Goal: Task Accomplishment & Management: Complete application form

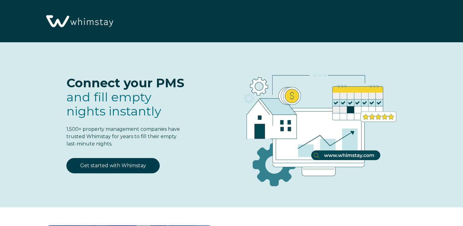
select select "US"
select select "Standard"
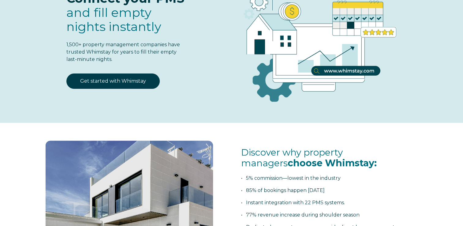
scroll to position [81, 0]
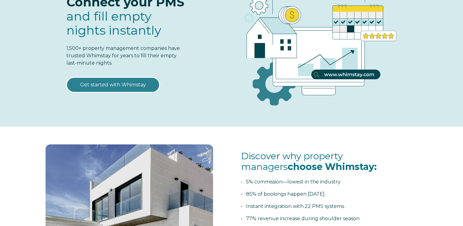
click at [116, 87] on link "Get started with Whimstay" at bounding box center [112, 84] width 93 height 15
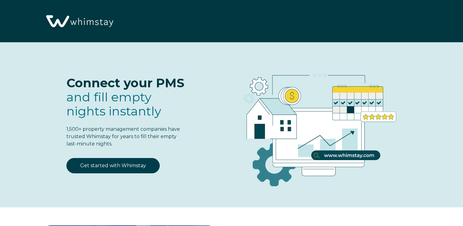
select select "US"
select select "Standard"
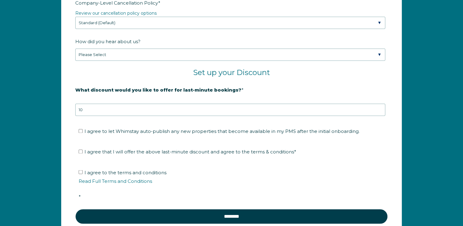
scroll to position [990, 0]
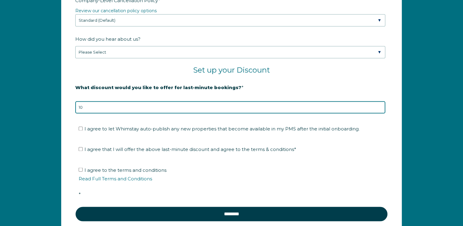
click at [193, 107] on input "10" at bounding box center [230, 107] width 310 height 12
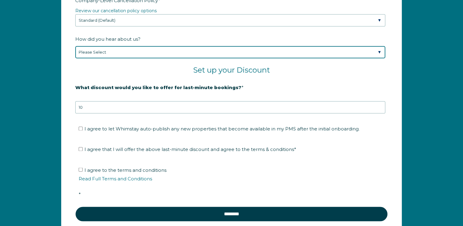
click at [158, 49] on select "Please Select Found Whimstay through a Google search Spoke to a Whimstay salesp…" at bounding box center [230, 52] width 310 height 12
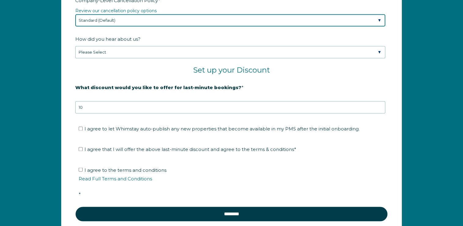
click at [165, 20] on select "Please Select Partial Standard (Default) Moderate Strict" at bounding box center [230, 20] width 310 height 12
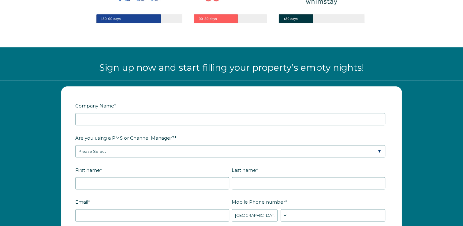
scroll to position [691, 0]
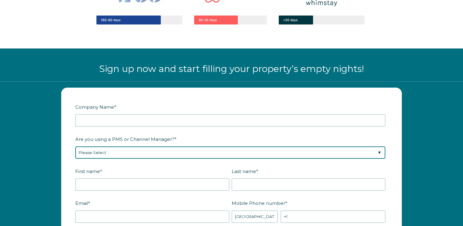
click at [124, 157] on select "Please Select Barefoot BookingPal Boost Brightside CiiRUS Escapia Guesty Hostaw…" at bounding box center [230, 152] width 310 height 12
select select "Not Listed"
click at [75, 146] on select "Please Select Barefoot BookingPal Boost Brightside CiiRUS Escapia Guesty Hostaw…" at bounding box center [230, 152] width 310 height 12
click at [133, 150] on select "Please Select Barefoot BookingPal Boost Brightside CiiRUS Escapia Guesty Hostaw…" at bounding box center [230, 152] width 310 height 12
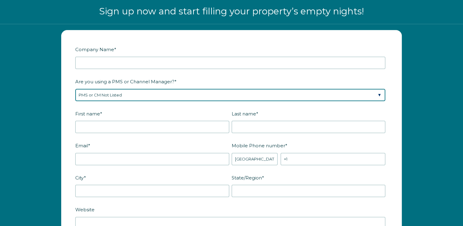
scroll to position [749, 0]
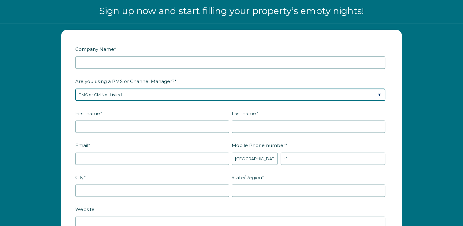
click at [157, 91] on select "Please Select Barefoot BookingPal Boost Brightside CiiRUS Escapia Guesty Hostaw…" at bounding box center [230, 94] width 310 height 12
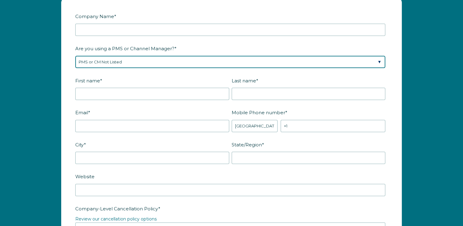
scroll to position [782, 0]
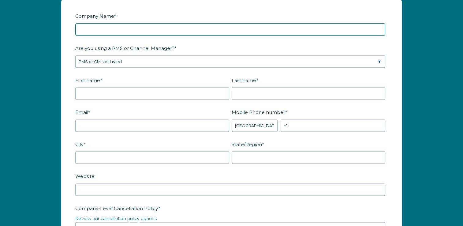
click at [184, 28] on input "Company Name *" at bounding box center [230, 29] width 310 height 12
click at [171, 30] on input "The [GEOGRAPHIC_DATA]" at bounding box center [230, 29] width 310 height 12
type input "The [GEOGRAPHIC_DATA]"
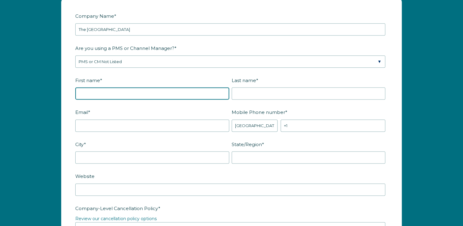
click at [118, 90] on input "First name *" at bounding box center [152, 93] width 154 height 12
type input "[PERSON_NAME]"
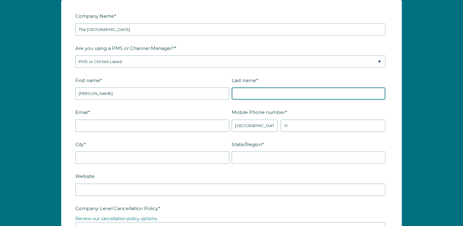
type input "[PERSON_NAME]"
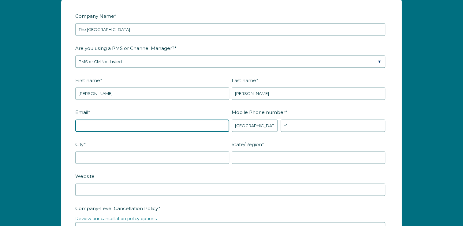
type input "[PERSON_NAME][EMAIL_ADDRESS][DOMAIN_NAME]"
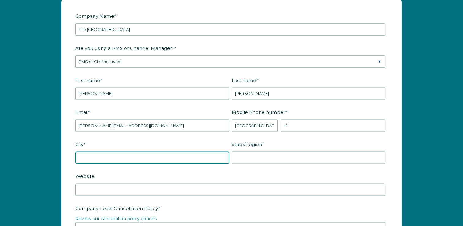
type input "Alpharetta"
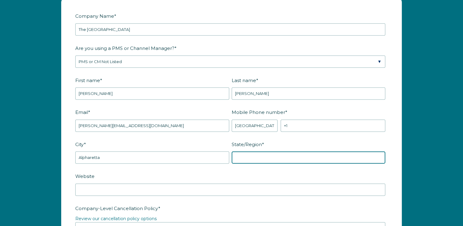
type input "GA"
type input "RevOptimum"
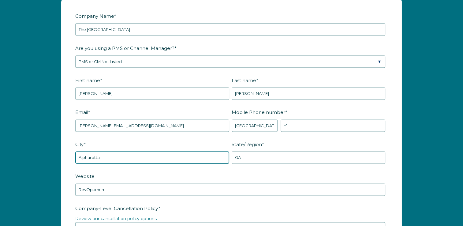
click at [129, 158] on input "Alpharetta" at bounding box center [152, 157] width 154 height 12
type input "[GEOGRAPHIC_DATA]"
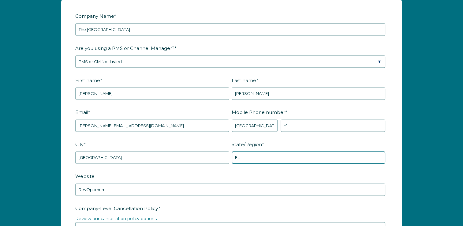
type input "FL"
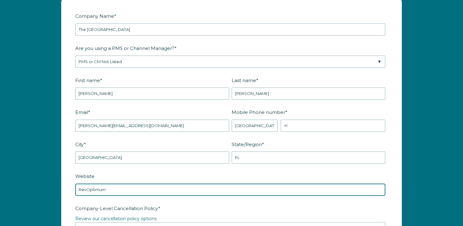
paste input "[URL][DOMAIN_NAME]"
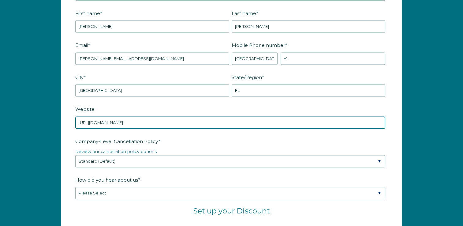
scroll to position [887, 0]
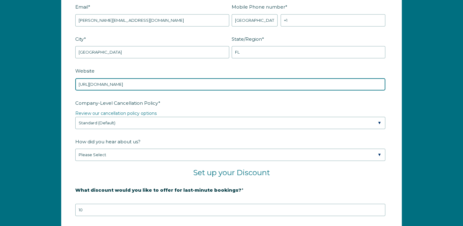
type input "[URL][DOMAIN_NAME]"
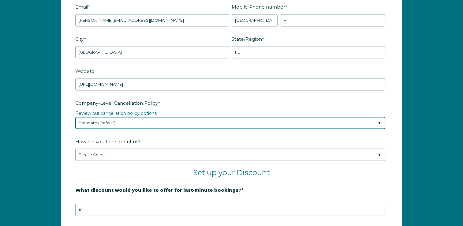
click at [160, 120] on select "Please Select Partial Standard (Default) Moderate Strict" at bounding box center [230, 123] width 310 height 12
click at [75, 117] on select "Please Select Partial Standard (Default) Moderate Strict" at bounding box center [230, 123] width 310 height 12
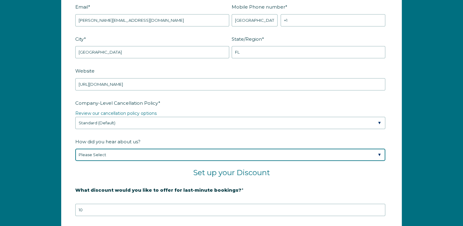
click at [104, 152] on select "Please Select Found Whimstay through a Google search Spoke to a Whimstay salesp…" at bounding box center [230, 154] width 310 height 12
select select "Google Search"
click at [75, 148] on select "Please Select Found Whimstay through a Google search Spoke to a Whimstay salesp…" at bounding box center [230, 154] width 310 height 12
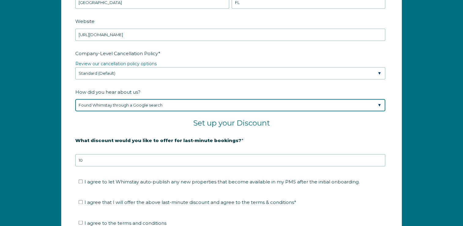
scroll to position [938, 0]
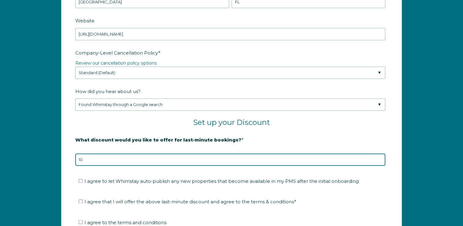
click at [132, 158] on input "10" at bounding box center [230, 159] width 310 height 12
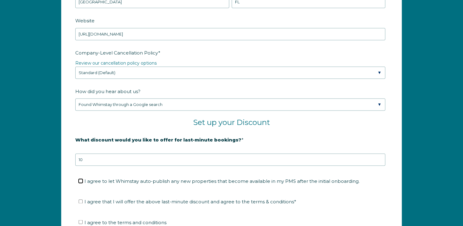
click at [80, 179] on input "I agree to let Whimstay auto-publish any new properties that become available i…" at bounding box center [81, 181] width 4 height 4
checkbox input "true"
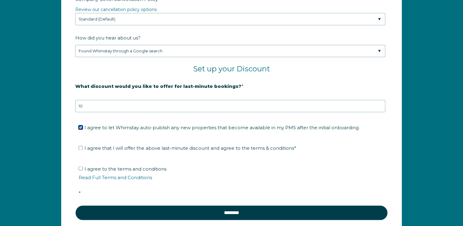
scroll to position [991, 0]
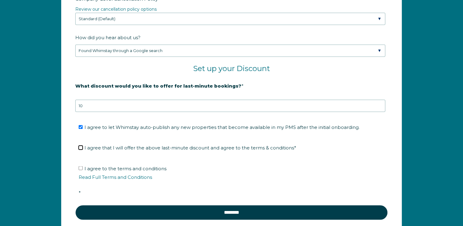
click at [79, 145] on input "I agree that I will offer the above last-minute discount and agree to the terms…" at bounding box center [81, 147] width 4 height 4
checkbox input "true"
click at [79, 166] on input "I agree to the terms and conditions Read Full Terms and Conditions *" at bounding box center [81, 168] width 4 height 4
checkbox input "true"
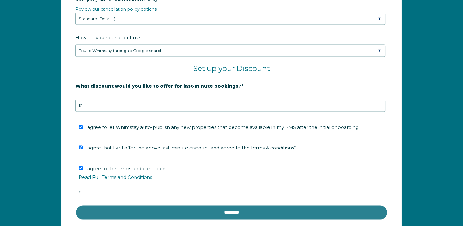
click at [242, 208] on input "********" at bounding box center [231, 212] width 312 height 15
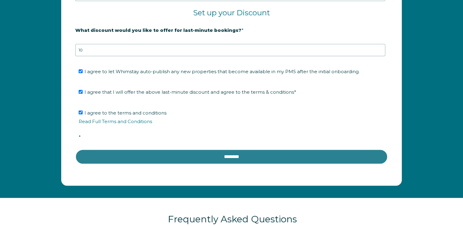
scroll to position [1066, 0]
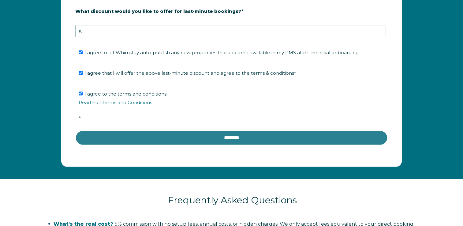
click at [231, 132] on input "********" at bounding box center [231, 137] width 312 height 15
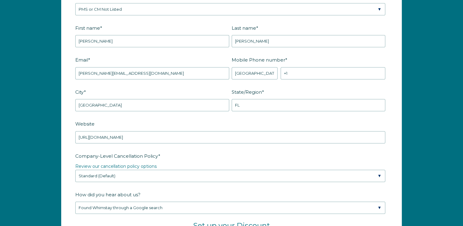
scroll to position [834, 0]
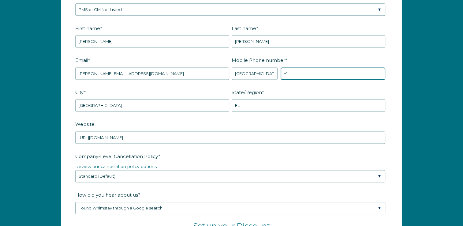
click at [313, 74] on input "+1" at bounding box center [333, 73] width 105 height 12
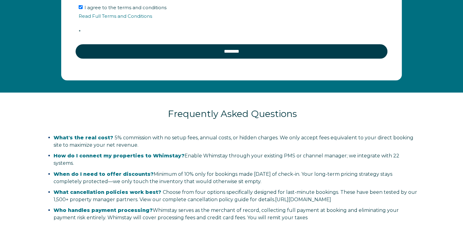
scroll to position [1152, 0]
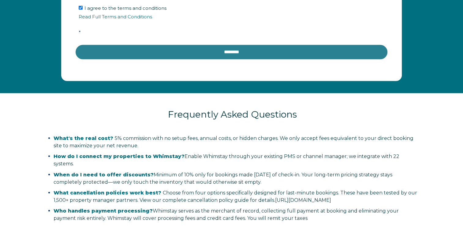
type input "[PHONE_NUMBER]"
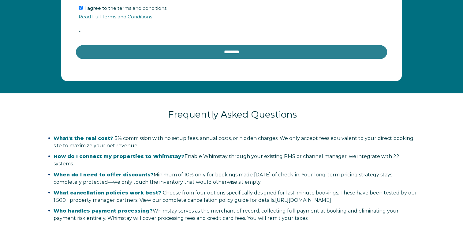
click at [237, 44] on input "********" at bounding box center [231, 51] width 312 height 15
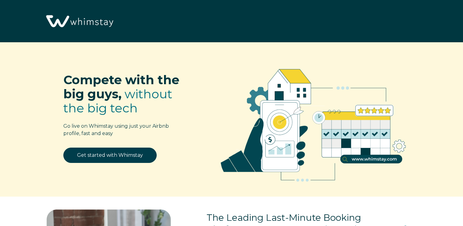
scroll to position [754, 0]
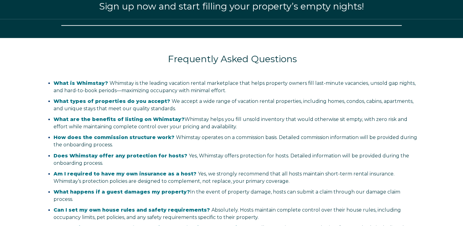
select select "US"
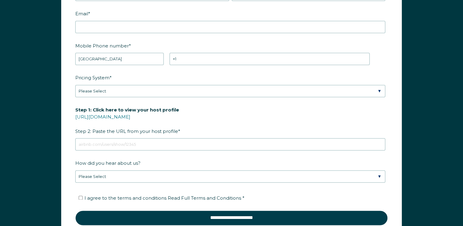
scroll to position [817, 0]
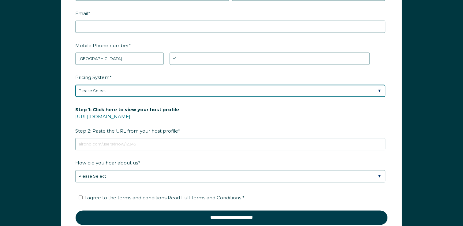
click at [114, 91] on select "Please Select Manual Airbnb Smart Pricing PriceLabs Wheelhouse Beyond Pricing 3…" at bounding box center [230, 90] width 310 height 12
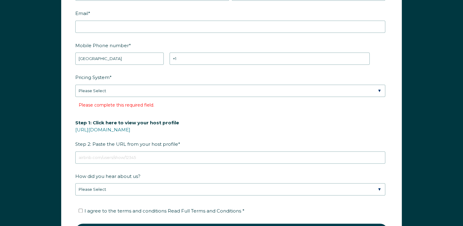
click at [71, 173] on form "First Name * Last Name * RBO Token Company ID Referrer Code Dialer Code SSOB Co…" at bounding box center [231, 110] width 340 height 297
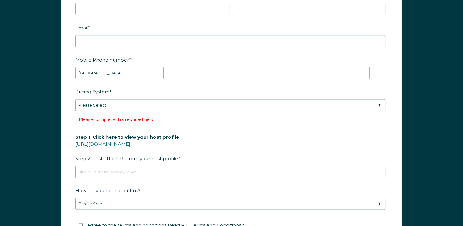
scroll to position [723, 0]
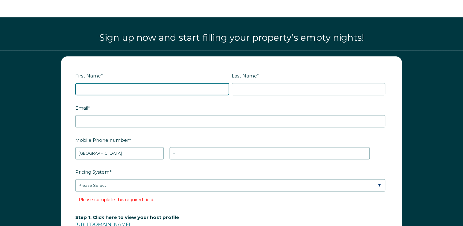
click at [150, 89] on input "First Name *" at bounding box center [152, 89] width 154 height 12
type input "[PERSON_NAME]"
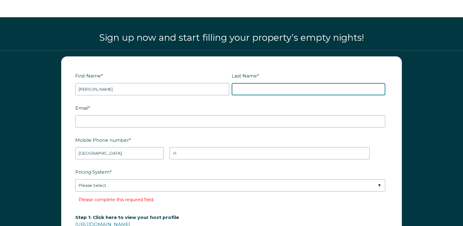
type input "[PERSON_NAME]"
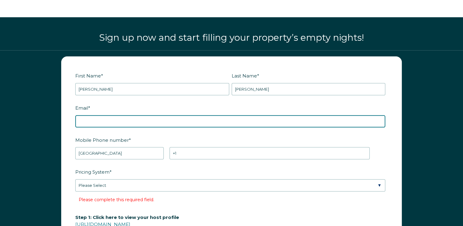
type input "[PERSON_NAME][EMAIL_ADDRESS][DOMAIN_NAME]"
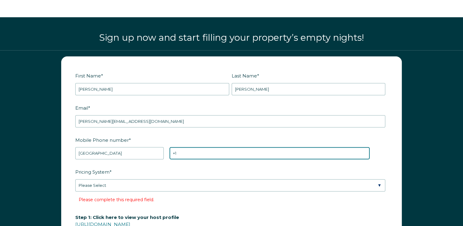
click at [186, 151] on input "+1" at bounding box center [269, 153] width 200 height 12
type input "[PHONE_NUMBER]"
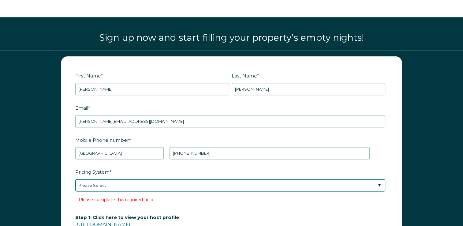
click at [137, 186] on select "Please Select Manual Airbnb Smart Pricing PriceLabs Wheelhouse Beyond Pricing 3…" at bounding box center [230, 185] width 310 height 12
select select "Dynamic"
click at [75, 179] on select "Please Select Manual Airbnb Smart Pricing PriceLabs Wheelhouse Beyond Pricing 3…" at bounding box center [230, 185] width 310 height 12
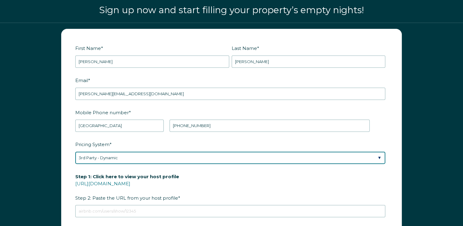
scroll to position [758, 0]
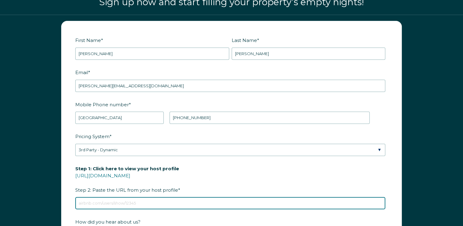
click at [115, 202] on input "Step 1: Click here to view your host profile https://www.airbnb.com/users/show/…" at bounding box center [230, 203] width 310 height 12
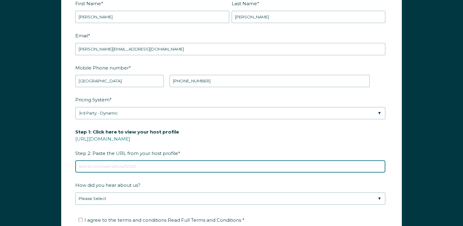
scroll to position [797, 0]
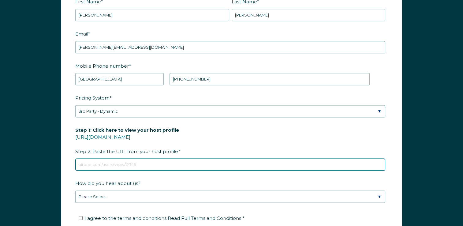
click at [108, 164] on input "Step 1: Click here to view your host profile https://www.airbnb.com/users/show/…" at bounding box center [230, 164] width 310 height 12
paste input "https://www.airbnb.com/users/profile"
type input "https://www.airbnb.com/users/profile"
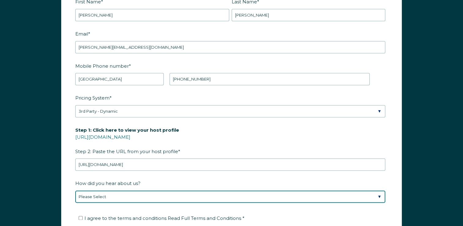
click at [104, 195] on select "Please Select Discovered Whimstay at an event or conference Found Whimstay thro…" at bounding box center [230, 196] width 310 height 12
click at [75, 190] on select "Please Select Discovered Whimstay at an event or conference Found Whimstay thro…" at bounding box center [230, 196] width 310 height 12
click at [158, 200] on select "Please Select Discovered Whimstay at an event or conference Found Whimstay thro…" at bounding box center [230, 196] width 310 height 12
click at [75, 190] on select "Please Select Discovered Whimstay at an event or conference Found Whimstay thro…" at bounding box center [230, 196] width 310 height 12
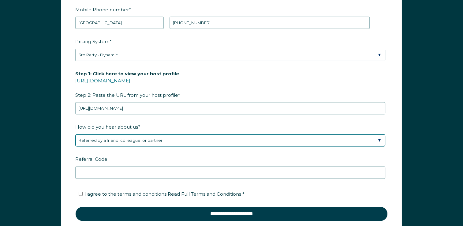
click at [153, 137] on select "Please Select Discovered Whimstay at an event or conference Found Whimstay thro…" at bounding box center [230, 140] width 310 height 12
select select "Google Search"
click at [75, 134] on select "Please Select Discovered Whimstay at an event or conference Found Whimstay thro…" at bounding box center [230, 140] width 310 height 12
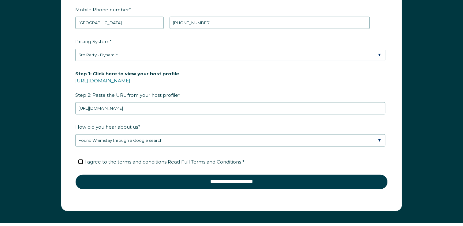
click at [81, 160] on input "I agree to the terms and conditions Read Full Terms and Conditions *" at bounding box center [81, 161] width 4 height 4
checkbox input "true"
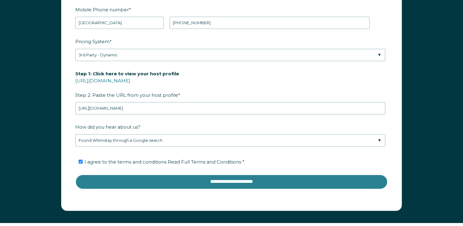
click at [179, 182] on input "**********" at bounding box center [231, 181] width 312 height 15
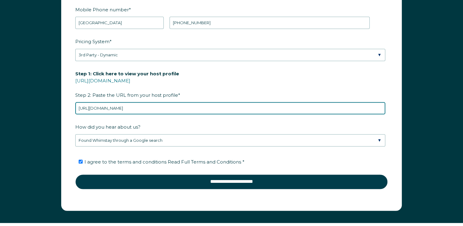
click at [199, 108] on input "https://www.airbnb.com/users/profile" at bounding box center [230, 108] width 310 height 12
type input "h"
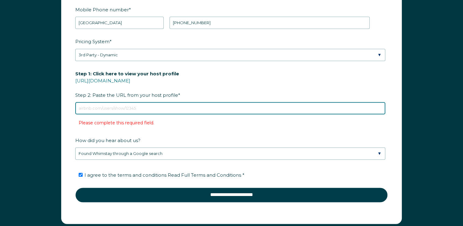
click at [188, 108] on input "Step 1: Click here to view your host profile https://www.airbnb.com/users/show/…" at bounding box center [230, 108] width 310 height 12
